Goal: Task Accomplishment & Management: Use online tool/utility

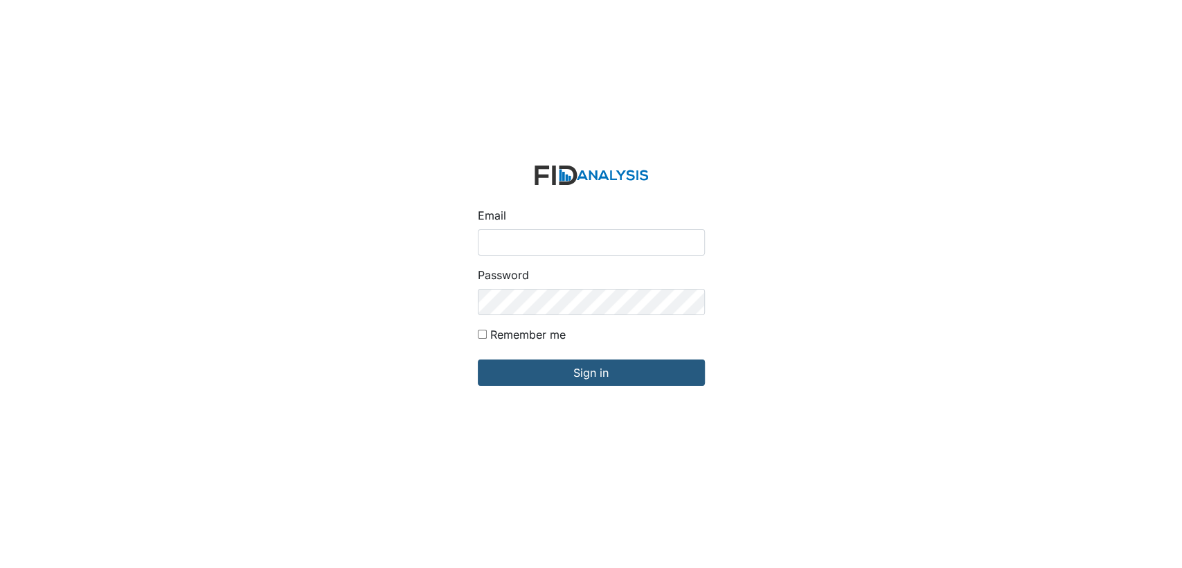
type input "[EMAIL_ADDRESS][DOMAIN_NAME]"
click at [483, 334] on input "Remember me" at bounding box center [482, 334] width 9 height 9
checkbox input "true"
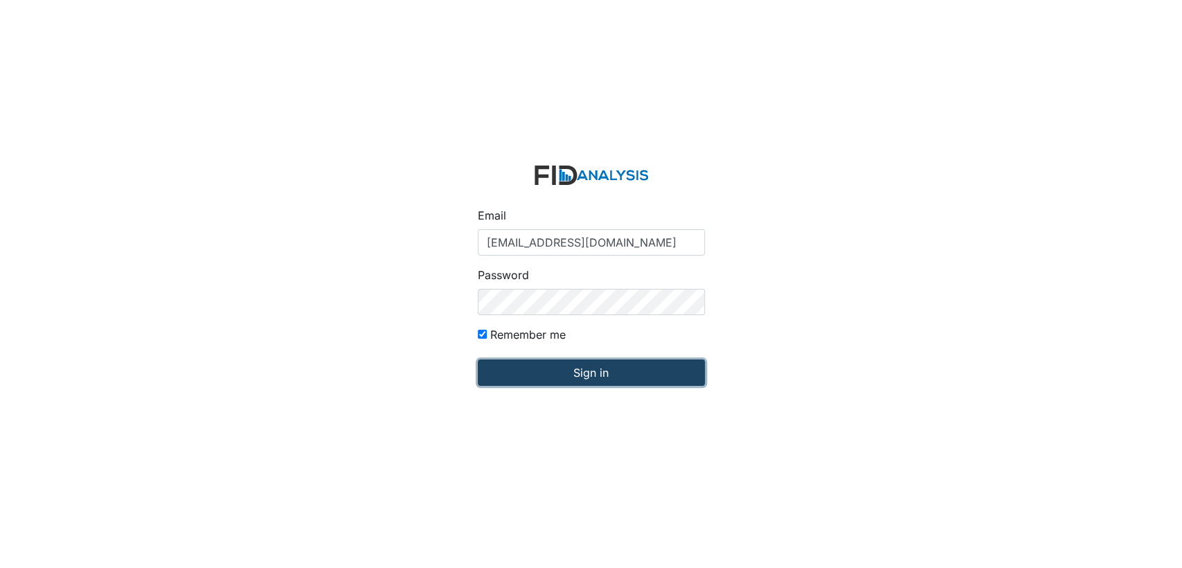
click at [558, 375] on input "Sign in" at bounding box center [591, 372] width 227 height 26
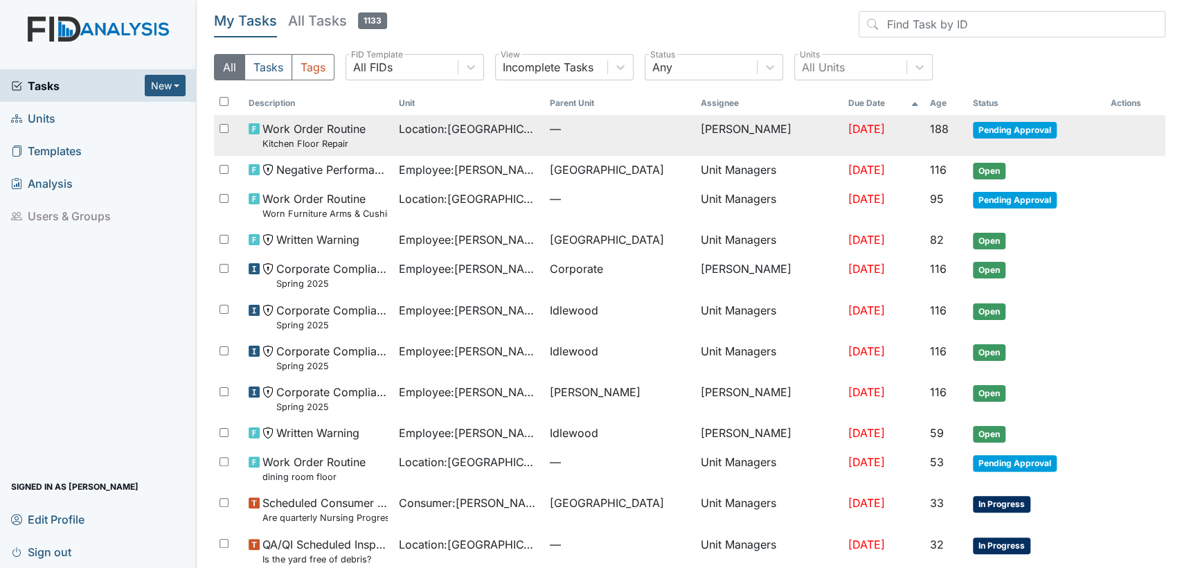
click at [1028, 129] on span "Pending Approval" at bounding box center [1015, 130] width 84 height 17
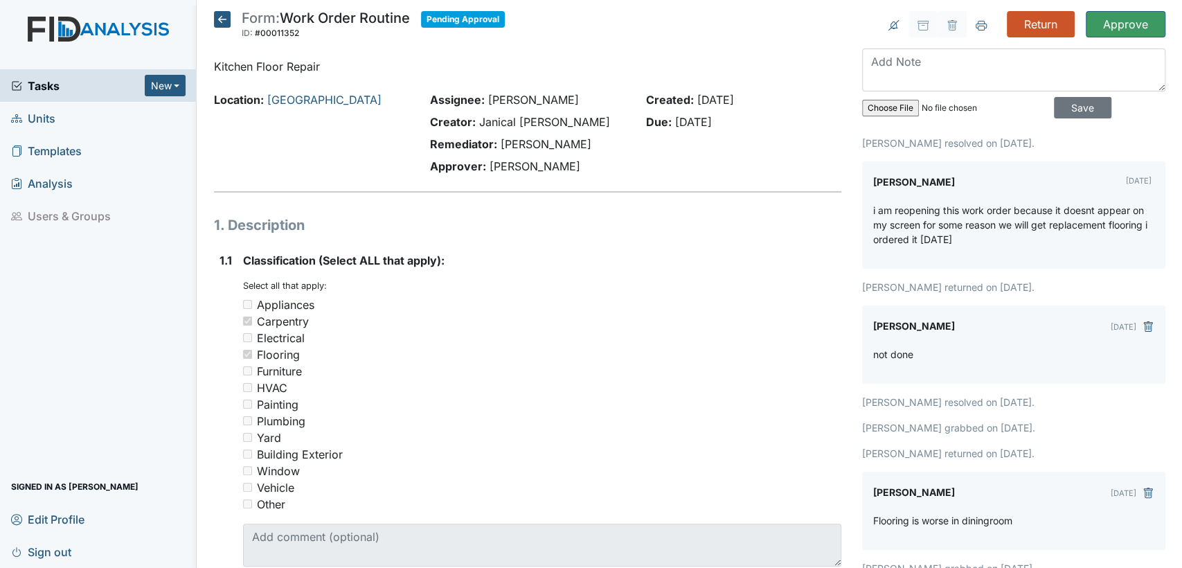
click at [217, 24] on icon at bounding box center [222, 19] width 17 height 17
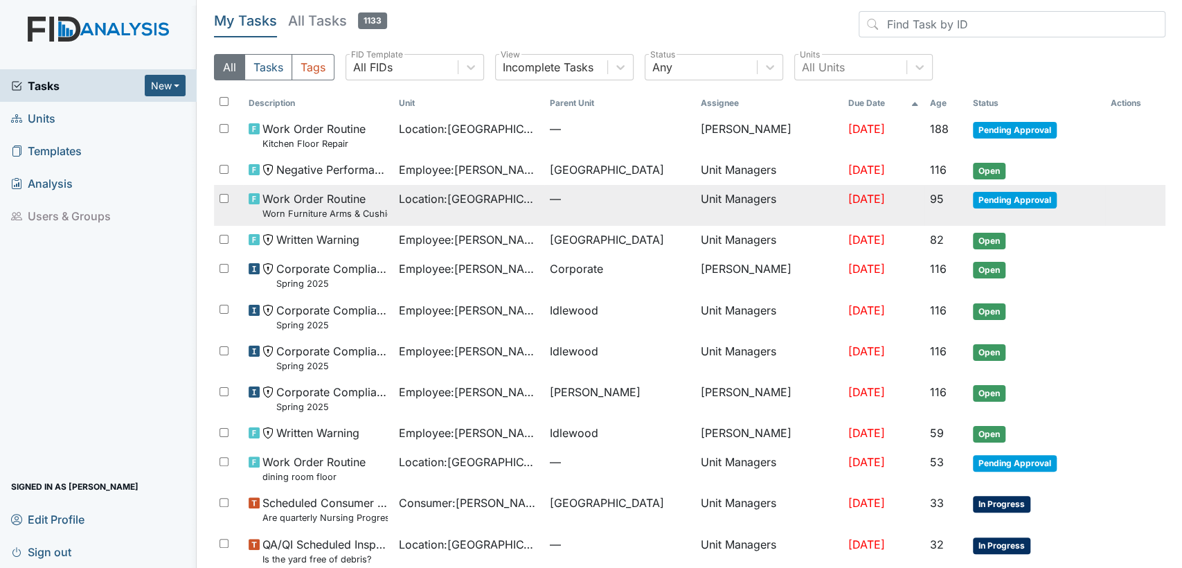
click at [978, 201] on span "Pending Approval" at bounding box center [1015, 200] width 84 height 17
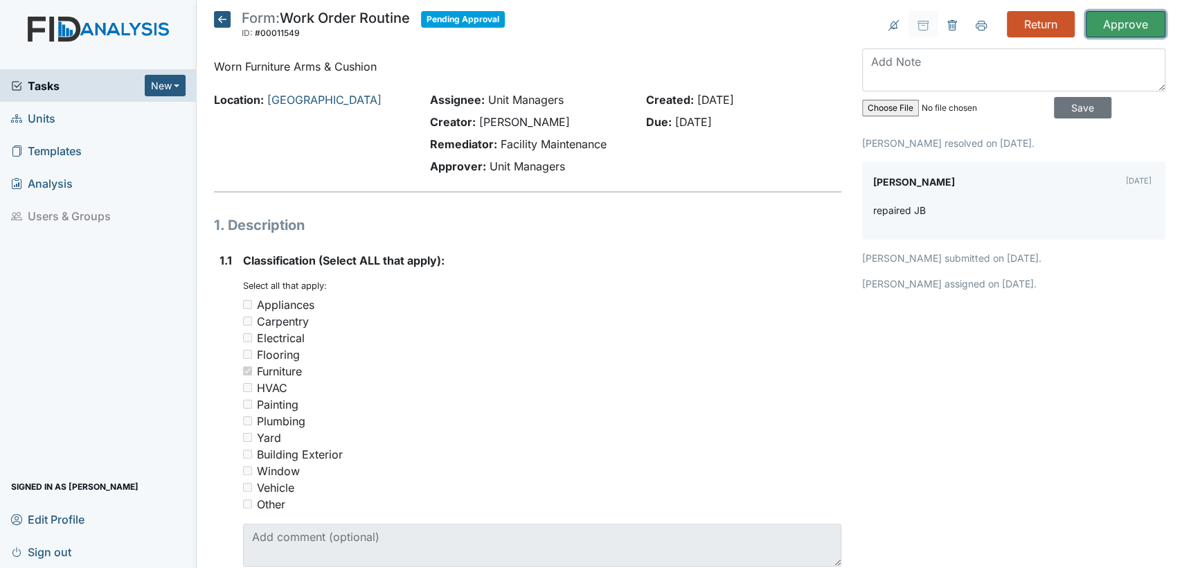
click at [1101, 22] on input "Approve" at bounding box center [1126, 24] width 80 height 26
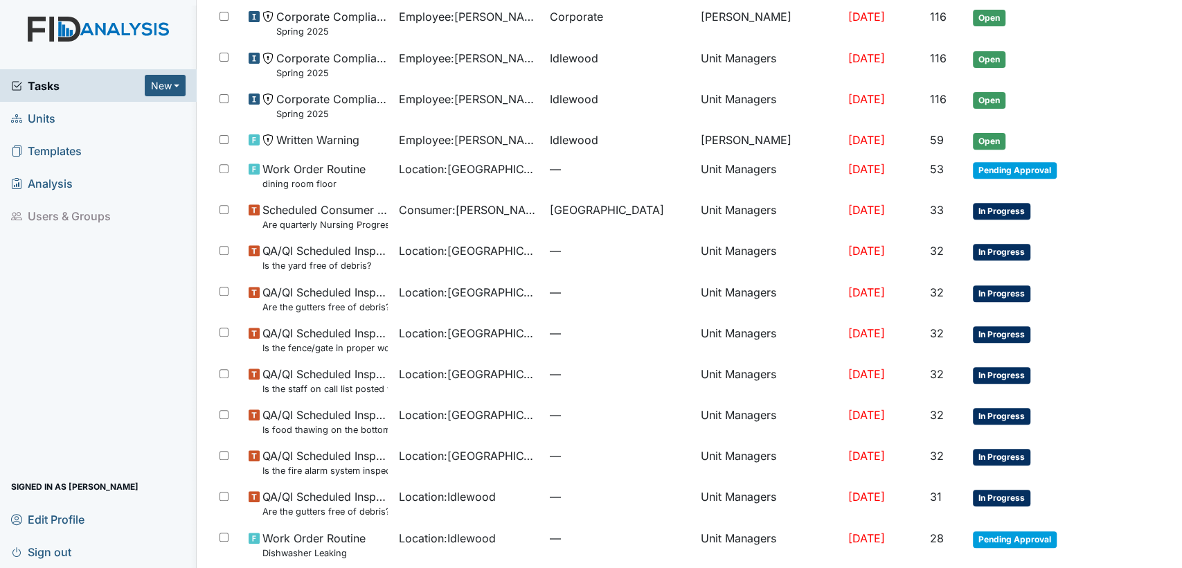
scroll to position [301, 0]
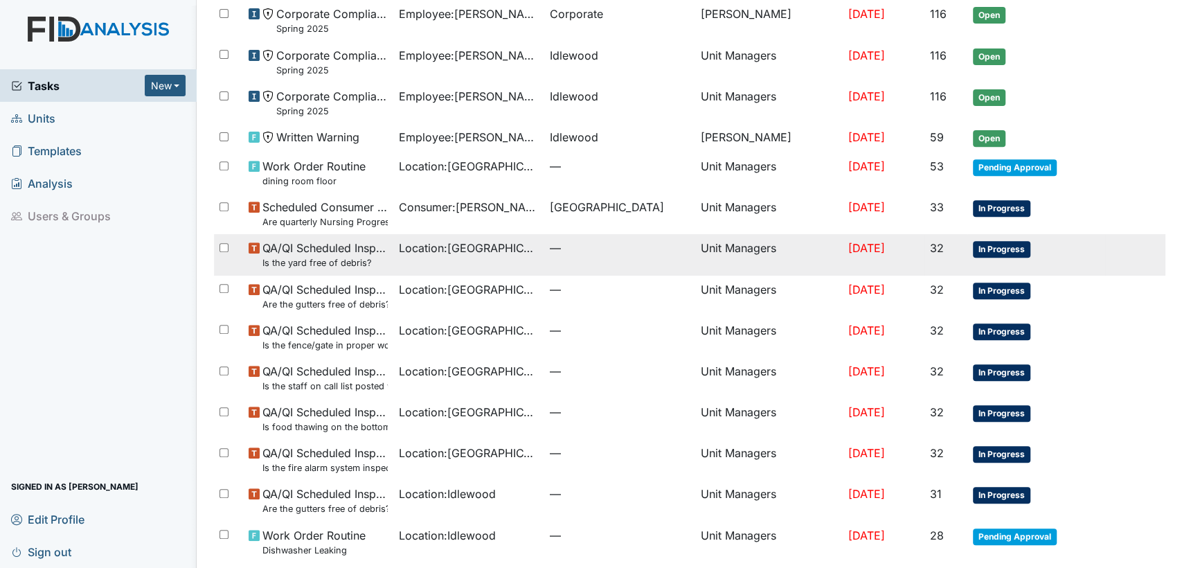
click at [973, 245] on span "In Progress" at bounding box center [1001, 249] width 57 height 17
